Goal: Task Accomplishment & Management: Manage account settings

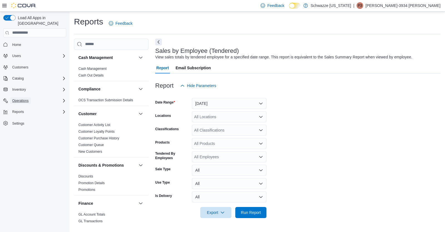
click at [29, 97] on button "Operations" at bounding box center [20, 100] width 21 height 7
click at [30, 106] on span "Cash Management" at bounding box center [24, 108] width 28 height 4
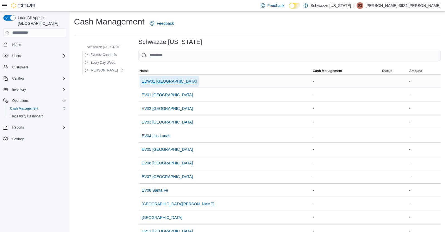
click at [155, 80] on span "EDW01 [GEOGRAPHIC_DATA]" at bounding box center [169, 81] width 55 height 6
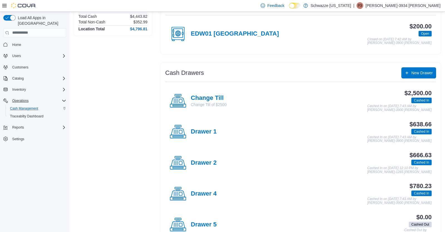
scroll to position [61, 0]
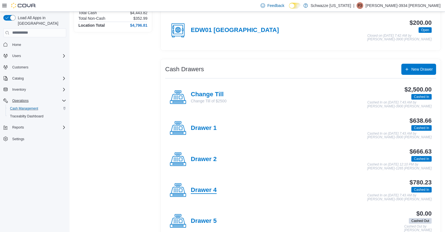
click at [204, 188] on h4 "Drawer 4" at bounding box center [204, 190] width 26 height 7
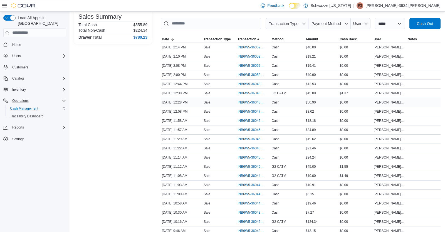
scroll to position [79, 0]
click at [251, 137] on span "INB6W5-3604568" at bounding box center [250, 139] width 26 height 4
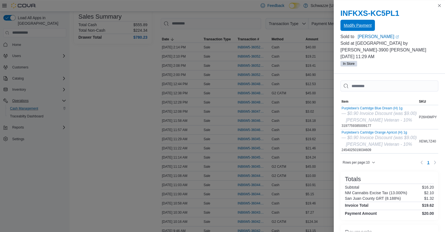
click at [353, 28] on span "Modify Payment" at bounding box center [358, 26] width 28 height 6
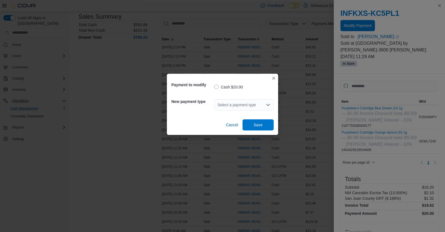
click at [237, 107] on div "Select a payment type" at bounding box center [243, 104] width 59 height 11
click at [234, 121] on span "G2 CATM" at bounding box center [247, 123] width 46 height 6
click at [258, 125] on span "Save" at bounding box center [258, 125] width 9 height 6
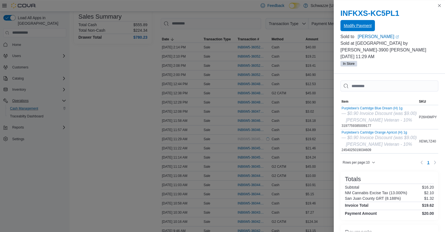
scroll to position [0, 0]
click at [438, 6] on button "Close this dialog" at bounding box center [439, 5] width 7 height 7
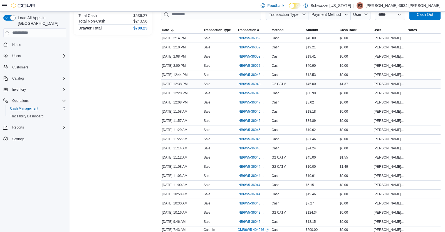
scroll to position [88, 0]
click at [252, 146] on span "INB6W5-3604516" at bounding box center [250, 148] width 26 height 4
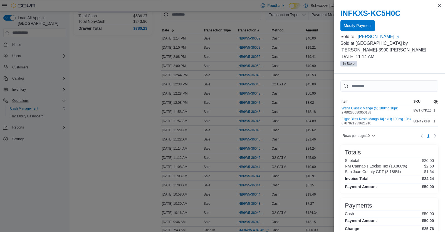
scroll to position [14, 0]
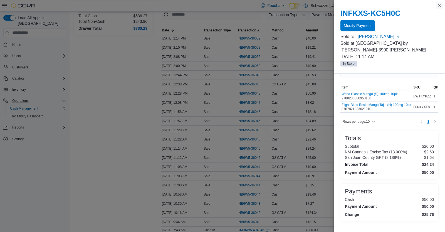
click at [438, 5] on button "Close this dialog" at bounding box center [439, 5] width 7 height 7
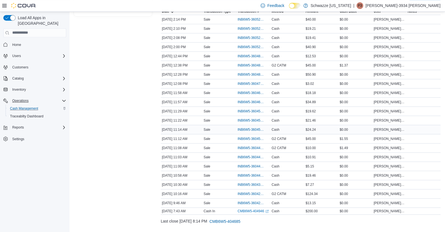
scroll to position [107, 0]
click at [254, 127] on span "INB6W5-3604516" at bounding box center [250, 129] width 26 height 4
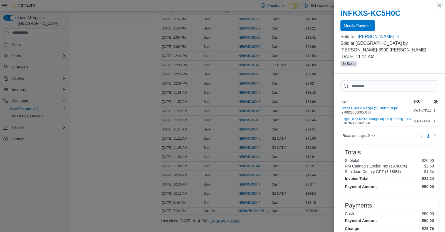
click at [438, 8] on button "Close this dialog" at bounding box center [439, 5] width 7 height 7
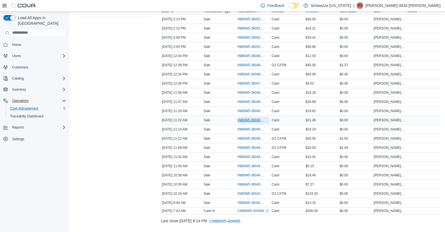
click at [246, 119] on span "INB6W5-3604547" at bounding box center [250, 120] width 26 height 4
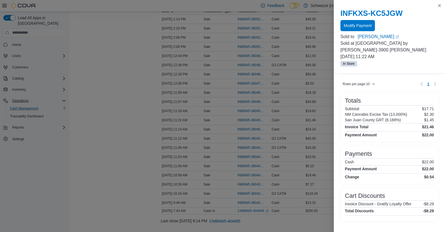
scroll to position [0, 0]
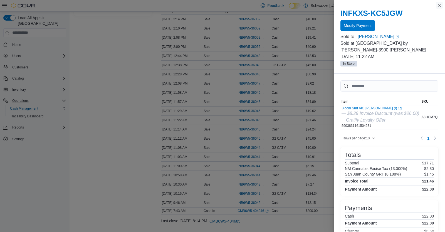
click at [438, 4] on button "Close this dialog" at bounding box center [439, 5] width 7 height 7
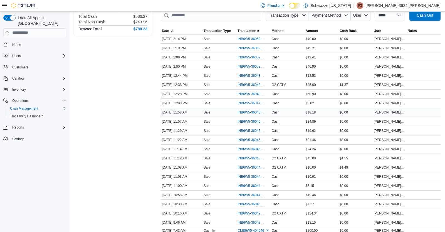
scroll to position [86, 0]
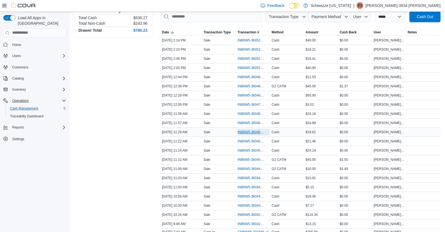
click at [243, 132] on span "INB6W5-3604568" at bounding box center [250, 132] width 26 height 4
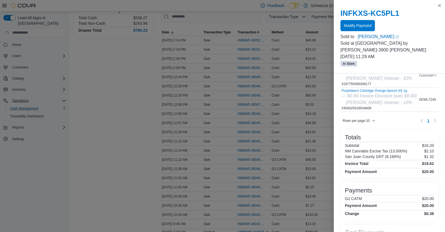
scroll to position [39, 0]
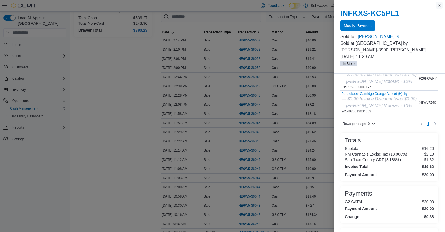
click at [437, 6] on button "Close this dialog" at bounding box center [439, 5] width 7 height 7
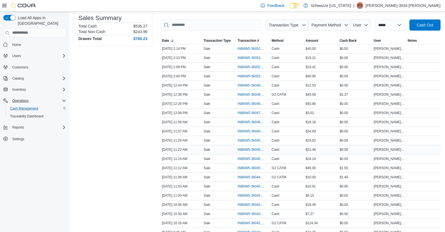
scroll to position [78, 0]
click at [256, 64] on span "INB6W5-3605259" at bounding box center [253, 67] width 32 height 7
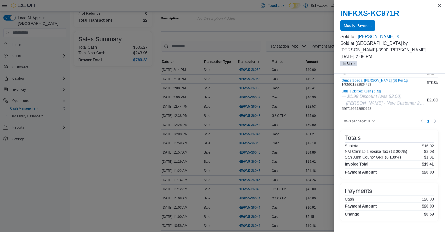
scroll to position [57, 0]
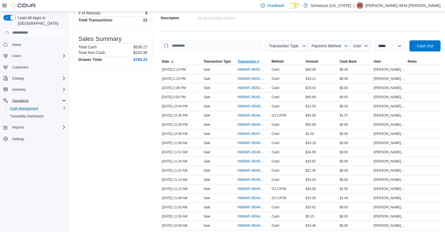
click at [249, 63] on span "Transaction #" at bounding box center [247, 61] width 21 height 4
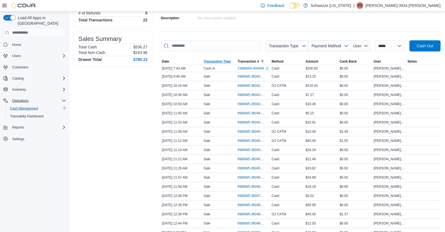
click at [219, 60] on span "Transaction Type" at bounding box center [216, 61] width 27 height 4
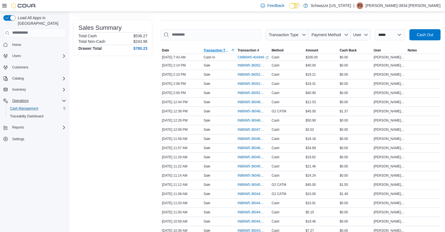
scroll to position [68, 0]
click at [278, 49] on span "Method" at bounding box center [278, 50] width 12 height 4
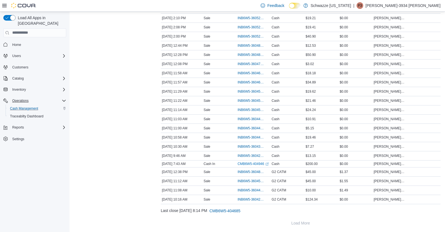
scroll to position [0, 0]
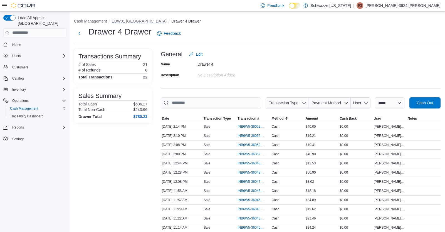
click at [130, 23] on button "EDW01 [GEOGRAPHIC_DATA]" at bounding box center [138, 21] width 55 height 4
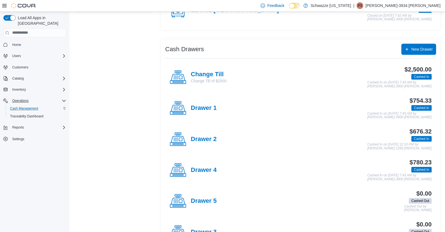
scroll to position [82, 0]
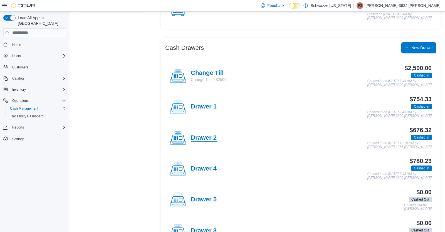
click at [208, 138] on h4 "Drawer 2" at bounding box center [204, 137] width 26 height 7
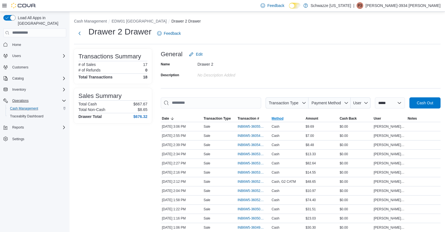
click at [282, 118] on span "Method" at bounding box center [278, 118] width 12 height 4
click at [141, 159] on div "Transactions Summary # of Sales 17 # of Refunds 0 Total Transactions 18 Sales S…" at bounding box center [113, 179] width 78 height 261
click at [127, 21] on button "EDW01 [GEOGRAPHIC_DATA]" at bounding box center [138, 21] width 55 height 4
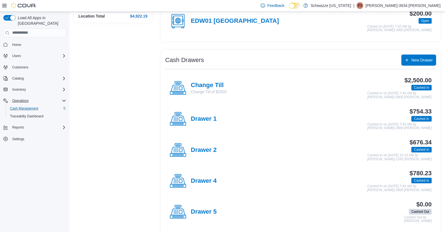
scroll to position [104, 0]
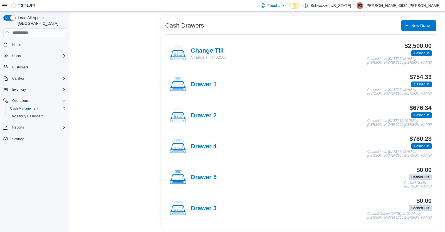
click at [202, 113] on h4 "Drawer 2" at bounding box center [204, 115] width 26 height 7
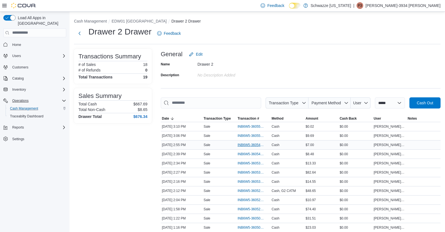
scroll to position [90, 0]
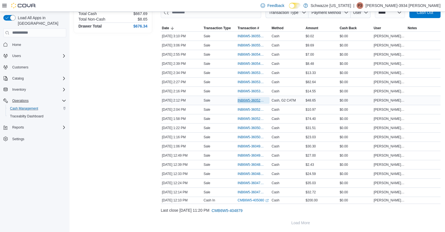
click at [250, 100] on span "INB6W5-3605286" at bounding box center [250, 100] width 26 height 4
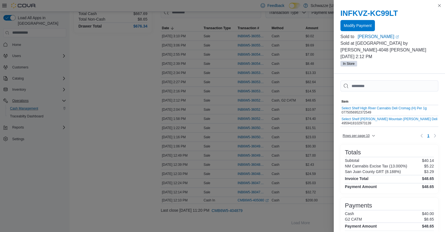
scroll to position [20, 0]
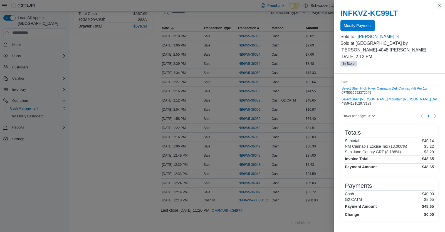
click at [438, 5] on button "Close this dialog" at bounding box center [439, 5] width 7 height 7
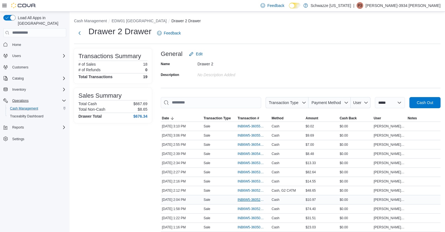
scroll to position [0, 0]
click at [127, 21] on button "EDW01 [GEOGRAPHIC_DATA]" at bounding box center [138, 21] width 55 height 4
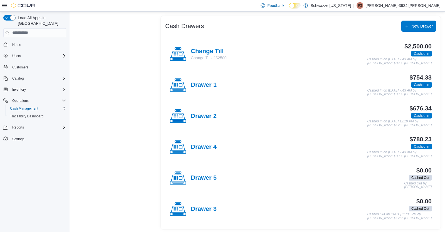
scroll to position [104, 0]
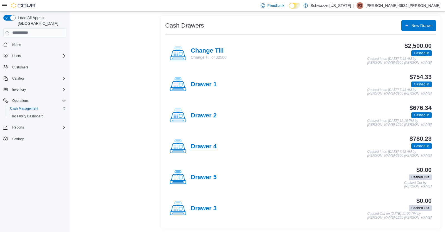
click at [207, 145] on h4 "Drawer 4" at bounding box center [204, 146] width 26 height 7
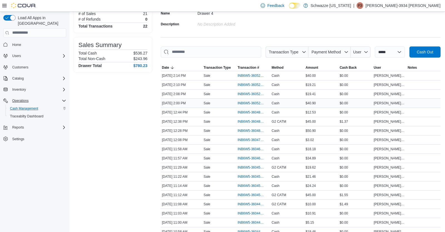
scroll to position [55, 0]
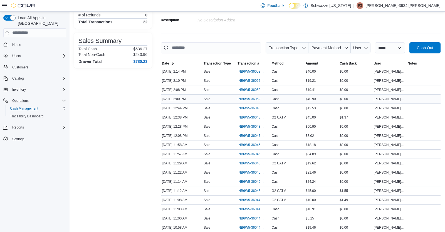
click at [151, 54] on div "Sales Summary Total Cash $536.27 Total Non-Cash $243.96 Drawer Total $780.23" at bounding box center [113, 50] width 78 height 35
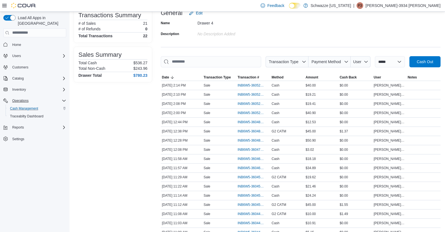
scroll to position [39, 0]
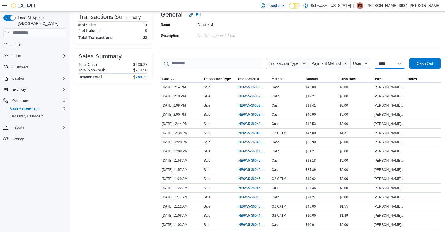
click at [397, 66] on select "**********" at bounding box center [390, 63] width 30 height 11
click at [285, 39] on div "Name Drawer 4 Description No Description added" at bounding box center [301, 29] width 280 height 19
click at [309, 79] on span "Amount" at bounding box center [311, 79] width 13 height 4
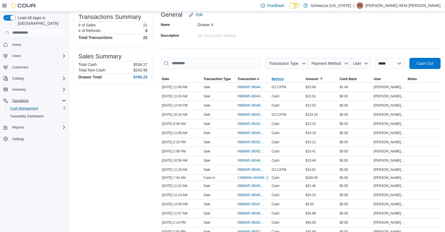
click at [279, 79] on span "Method" at bounding box center [278, 79] width 12 height 4
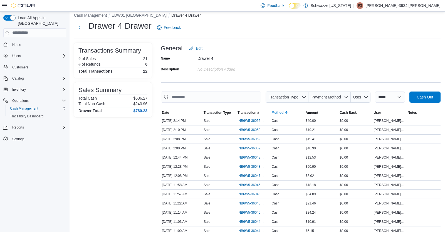
scroll to position [0, 0]
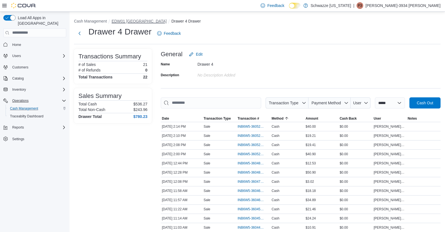
click at [133, 19] on button "EDW01 [GEOGRAPHIC_DATA]" at bounding box center [138, 21] width 55 height 4
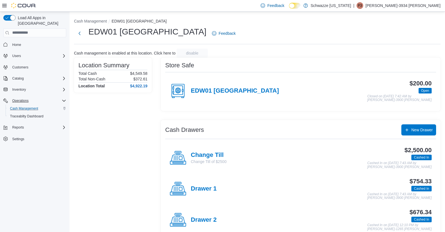
scroll to position [104, 0]
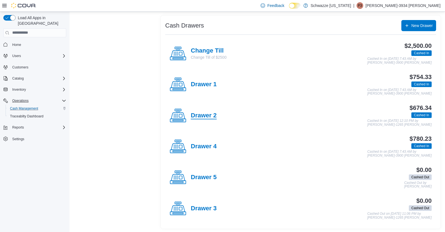
click at [202, 116] on h4 "Drawer 2" at bounding box center [204, 115] width 26 height 7
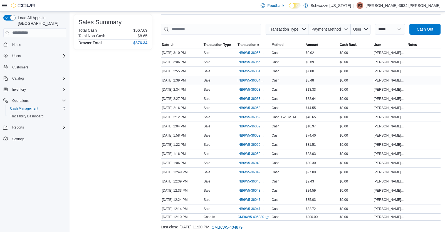
scroll to position [74, 0]
click at [257, 118] on span "INB6W5-3605286" at bounding box center [253, 116] width 32 height 7
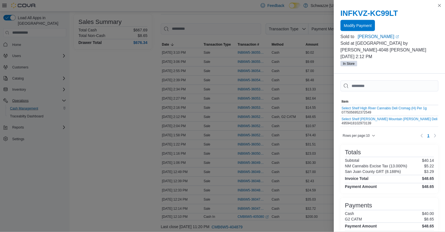
scroll to position [20, 0]
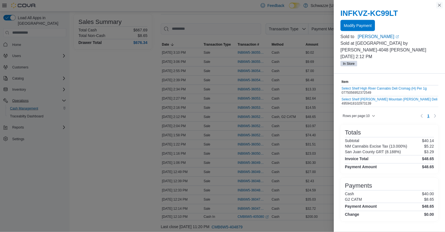
click at [437, 4] on button "Close this dialog" at bounding box center [439, 5] width 7 height 7
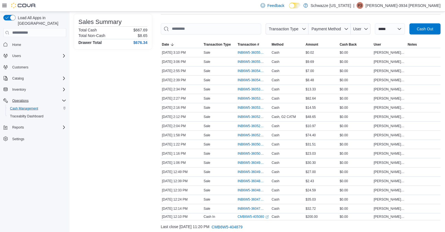
click at [122, 122] on div "Transactions Summary # of Sales 18 # of Refunds 0 Total Transactions 19 Sales S…" at bounding box center [113, 110] width 78 height 270
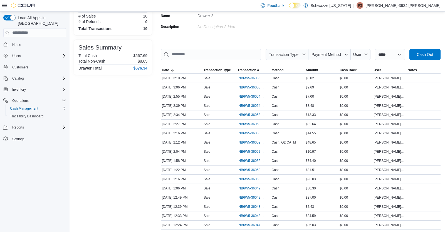
scroll to position [0, 0]
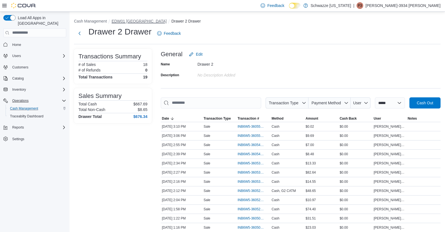
click at [122, 19] on button "EDW01 [GEOGRAPHIC_DATA]" at bounding box center [138, 21] width 55 height 4
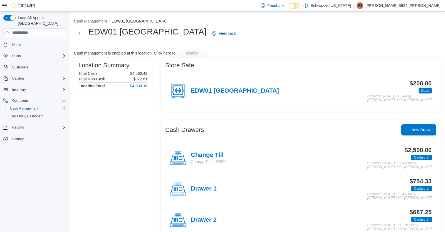
click at [96, 163] on div "Location Summary Total Cash $4,560.49 Total Non-Cash $372.61 Location Total $4,…" at bounding box center [113, 195] width 78 height 275
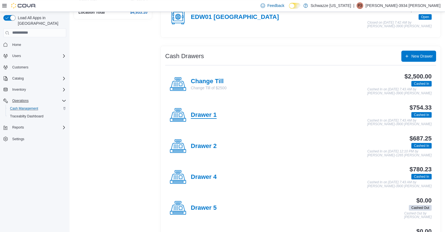
scroll to position [77, 0]
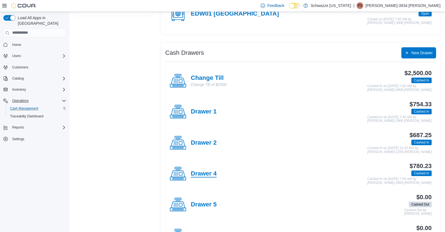
click at [209, 171] on h4 "Drawer 4" at bounding box center [204, 173] width 26 height 7
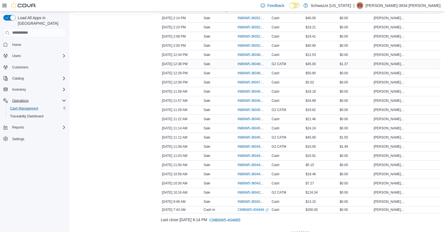
scroll to position [118, 0]
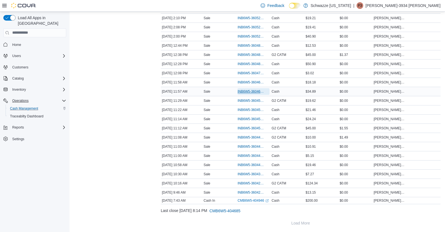
click at [254, 94] on span "INB6W5-3604685" at bounding box center [253, 91] width 32 height 7
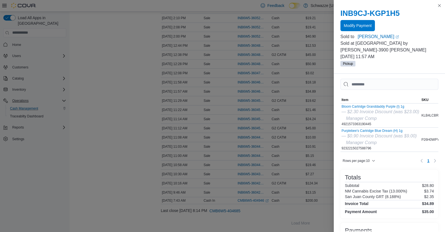
scroll to position [0, 0]
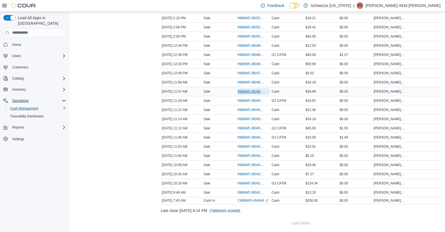
click at [252, 91] on span "INB6W5-3604685" at bounding box center [250, 91] width 26 height 4
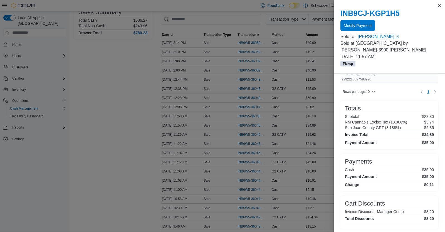
scroll to position [79, 0]
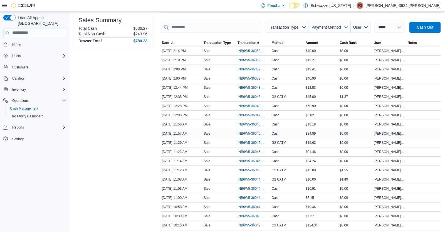
scroll to position [75, 0]
click at [249, 132] on span "INB6W5-3604685" at bounding box center [250, 133] width 26 height 4
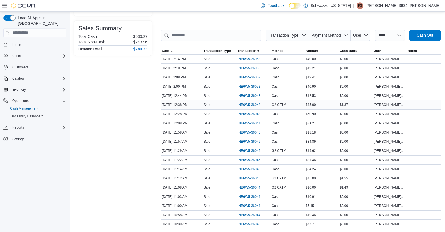
scroll to position [59, 0]
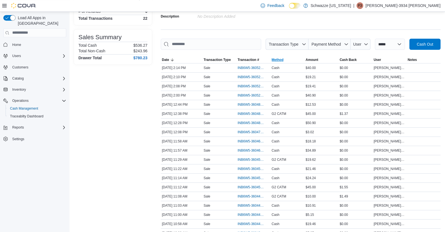
click at [279, 56] on span "Method" at bounding box center [287, 59] width 34 height 7
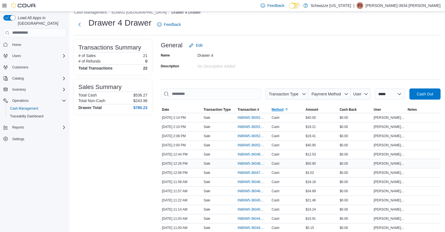
scroll to position [8, 0]
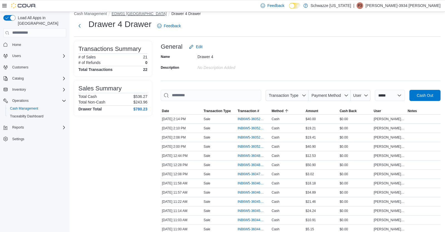
click at [121, 12] on button "EDW01 [GEOGRAPHIC_DATA]" at bounding box center [138, 13] width 55 height 4
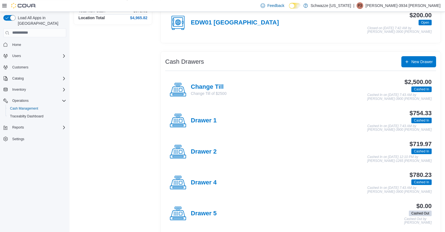
scroll to position [69, 0]
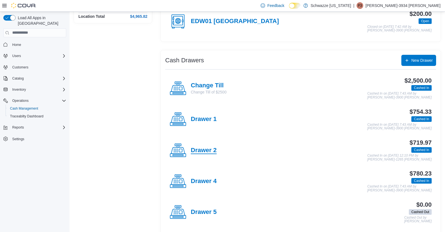
click at [205, 150] on h4 "Drawer 2" at bounding box center [204, 150] width 26 height 7
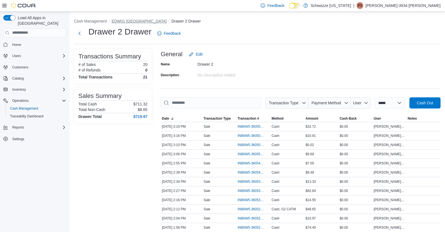
click at [124, 21] on li "EDW01 [GEOGRAPHIC_DATA]" at bounding box center [141, 21] width 60 height 6
click at [124, 21] on button "EDW01 [GEOGRAPHIC_DATA]" at bounding box center [138, 21] width 55 height 4
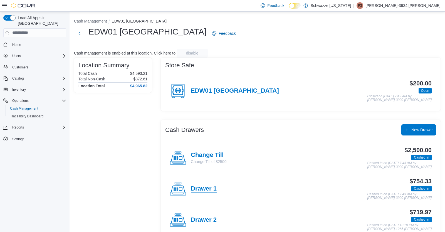
click at [201, 188] on h4 "Drawer 1" at bounding box center [204, 188] width 26 height 7
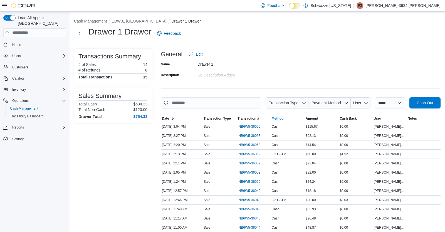
click at [277, 116] on span "Method" at bounding box center [278, 118] width 12 height 4
click at [132, 23] on button "EDW01 [GEOGRAPHIC_DATA]" at bounding box center [138, 21] width 55 height 4
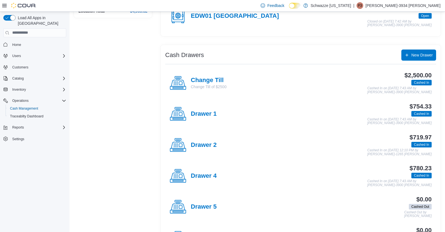
scroll to position [80, 0]
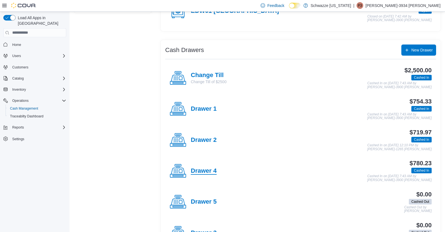
click at [203, 168] on h4 "Drawer 4" at bounding box center [204, 170] width 26 height 7
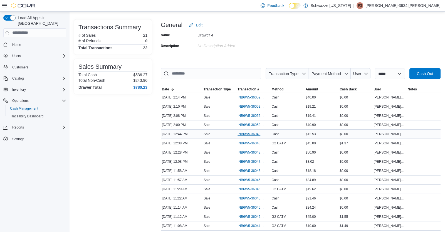
scroll to position [37, 0]
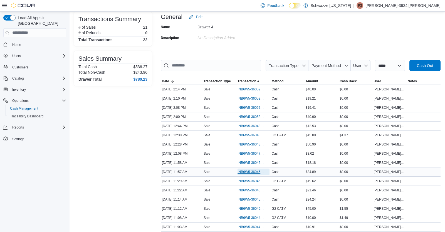
click at [252, 172] on span "INB6W5-3604685" at bounding box center [250, 172] width 26 height 4
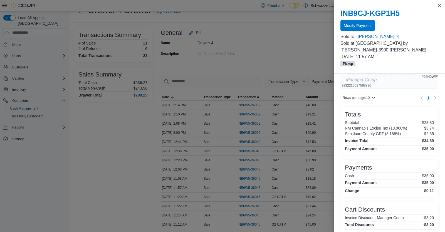
scroll to position [65, 0]
click at [357, 24] on span "Modify Payment" at bounding box center [358, 26] width 28 height 6
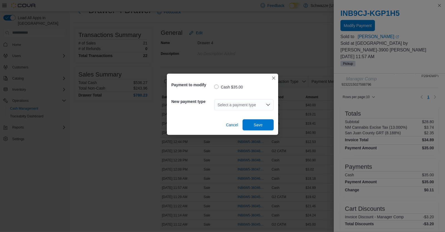
click at [237, 101] on div "Select a payment type" at bounding box center [243, 104] width 59 height 11
click at [242, 121] on span "G2 CATM" at bounding box center [247, 123] width 46 height 6
click at [258, 126] on span "Save" at bounding box center [258, 125] width 9 height 6
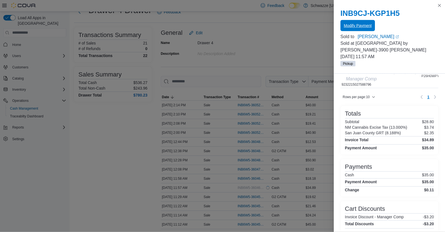
scroll to position [0, 0]
